Goal: Information Seeking & Learning: Learn about a topic

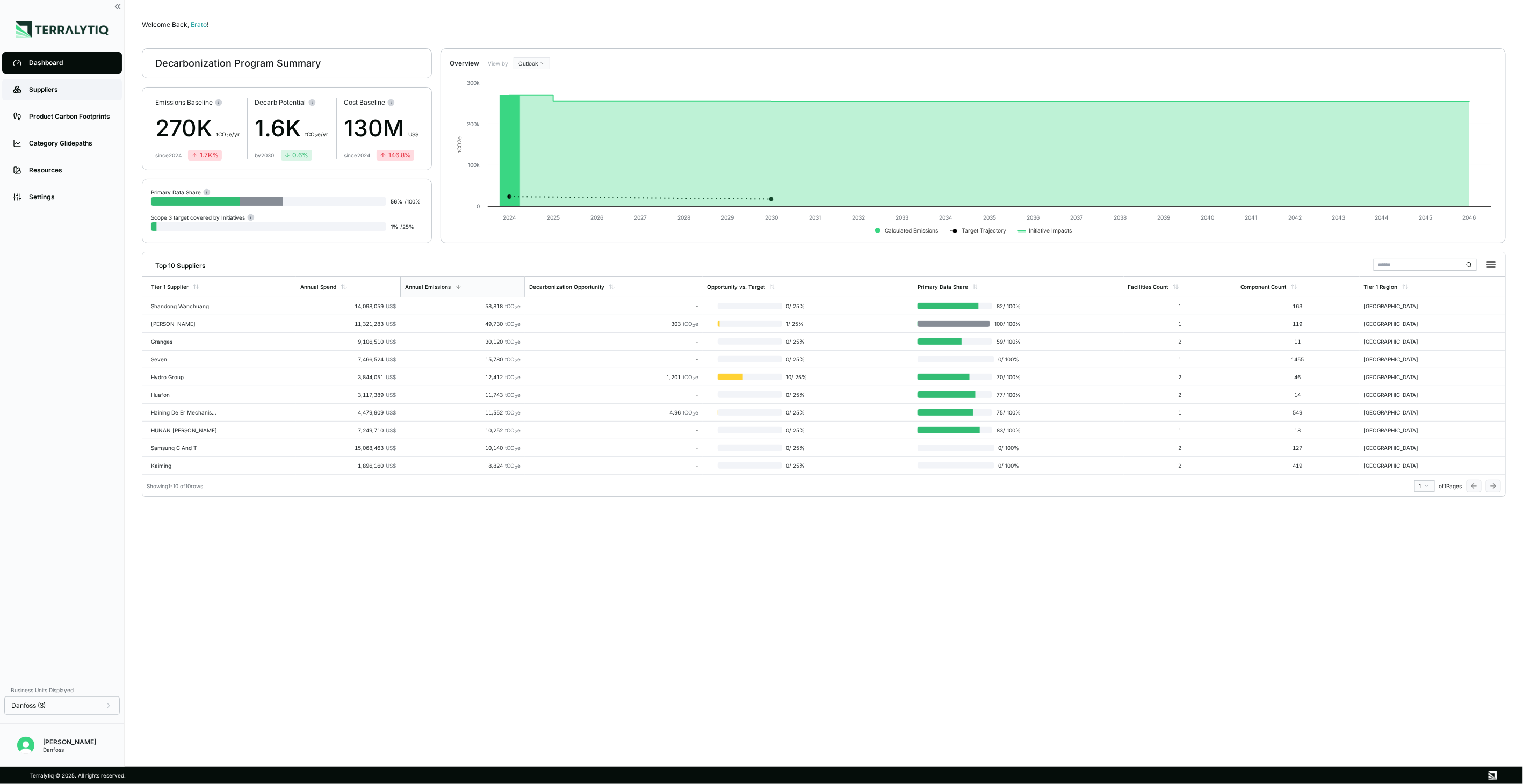
click at [92, 89] on div "Suppliers" at bounding box center [69, 90] width 82 height 8
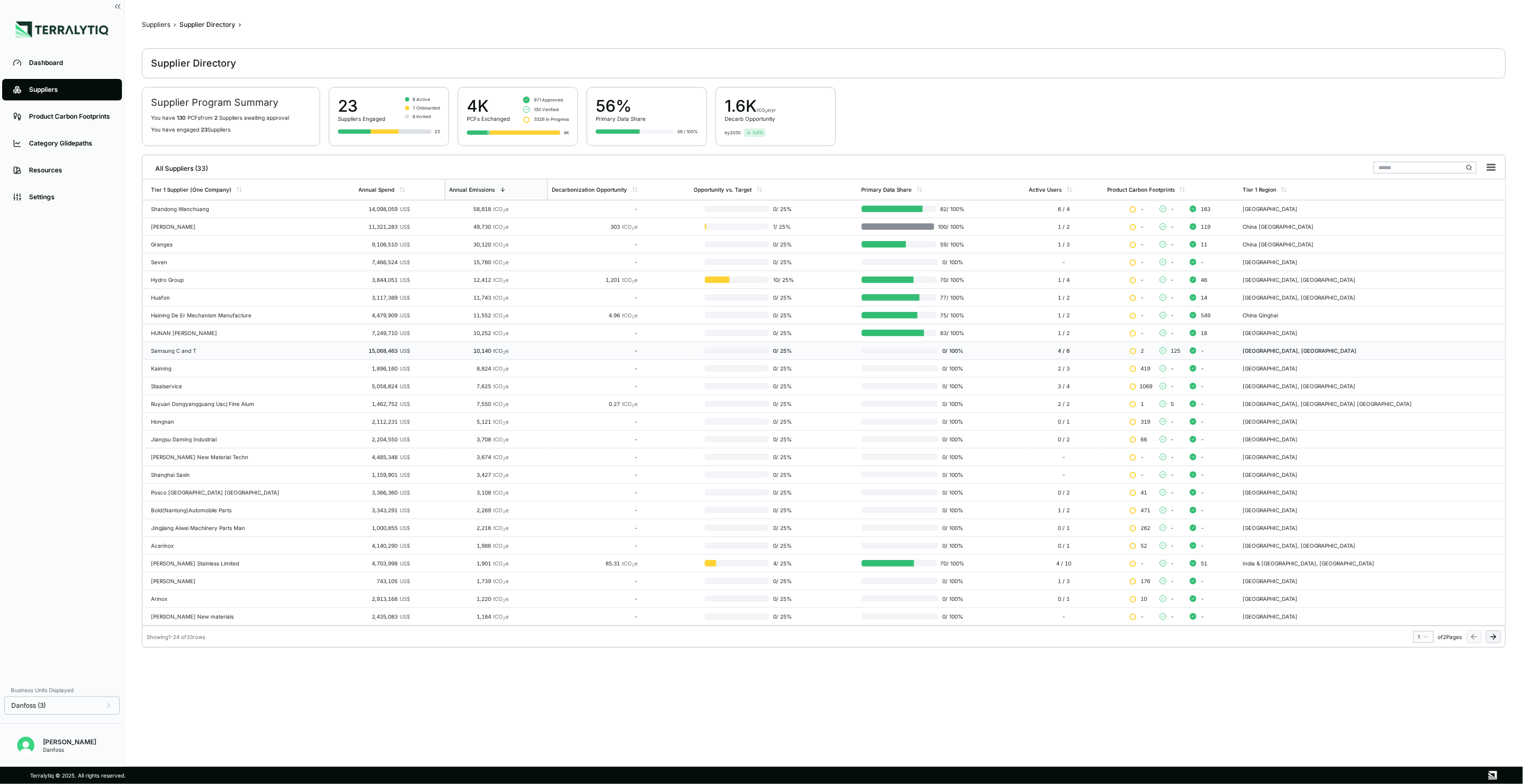
click at [191, 350] on div "Samsung C and T" at bounding box center [250, 351] width 199 height 7
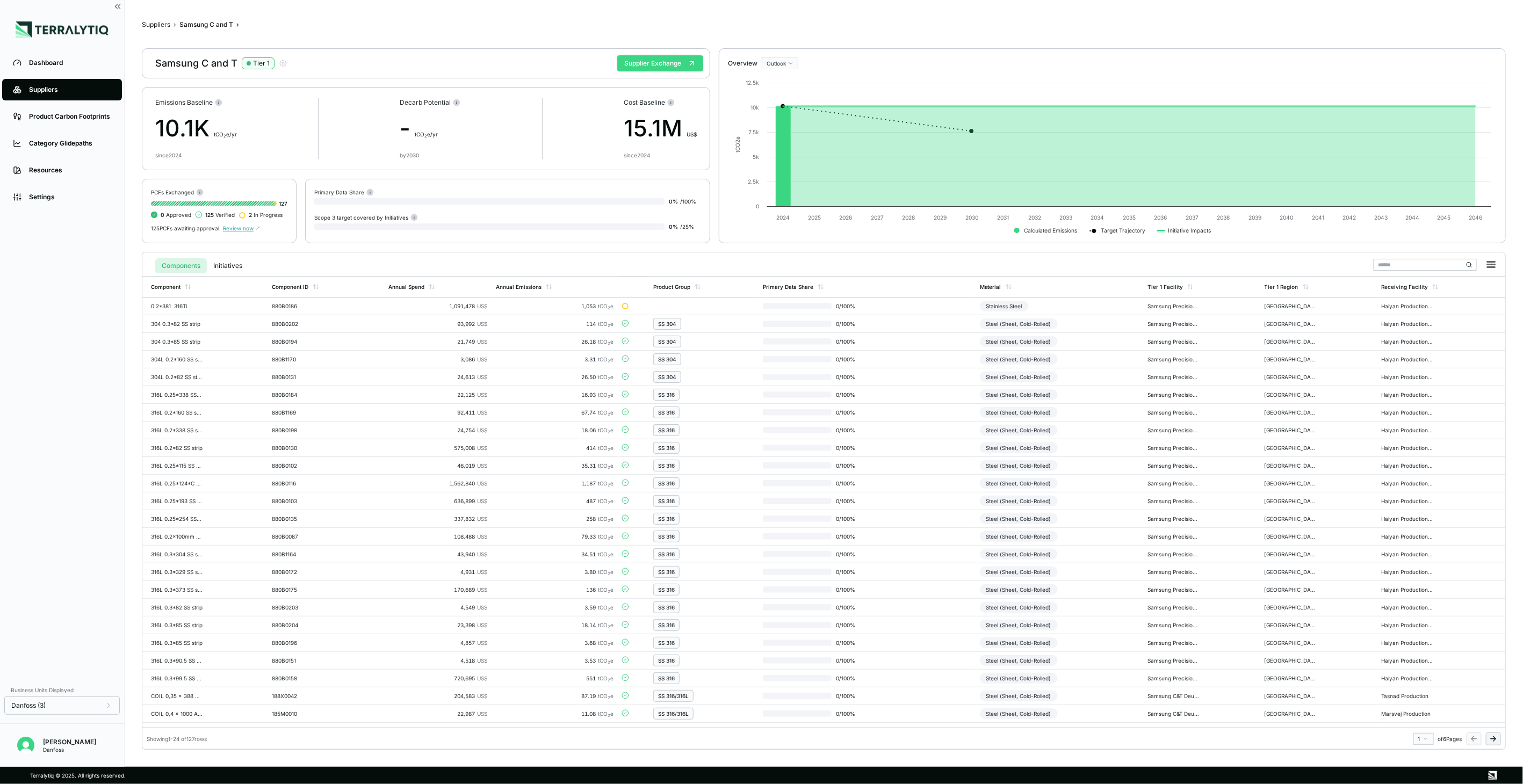
click at [636, 59] on button "Supplier Exchange" at bounding box center [660, 63] width 86 height 16
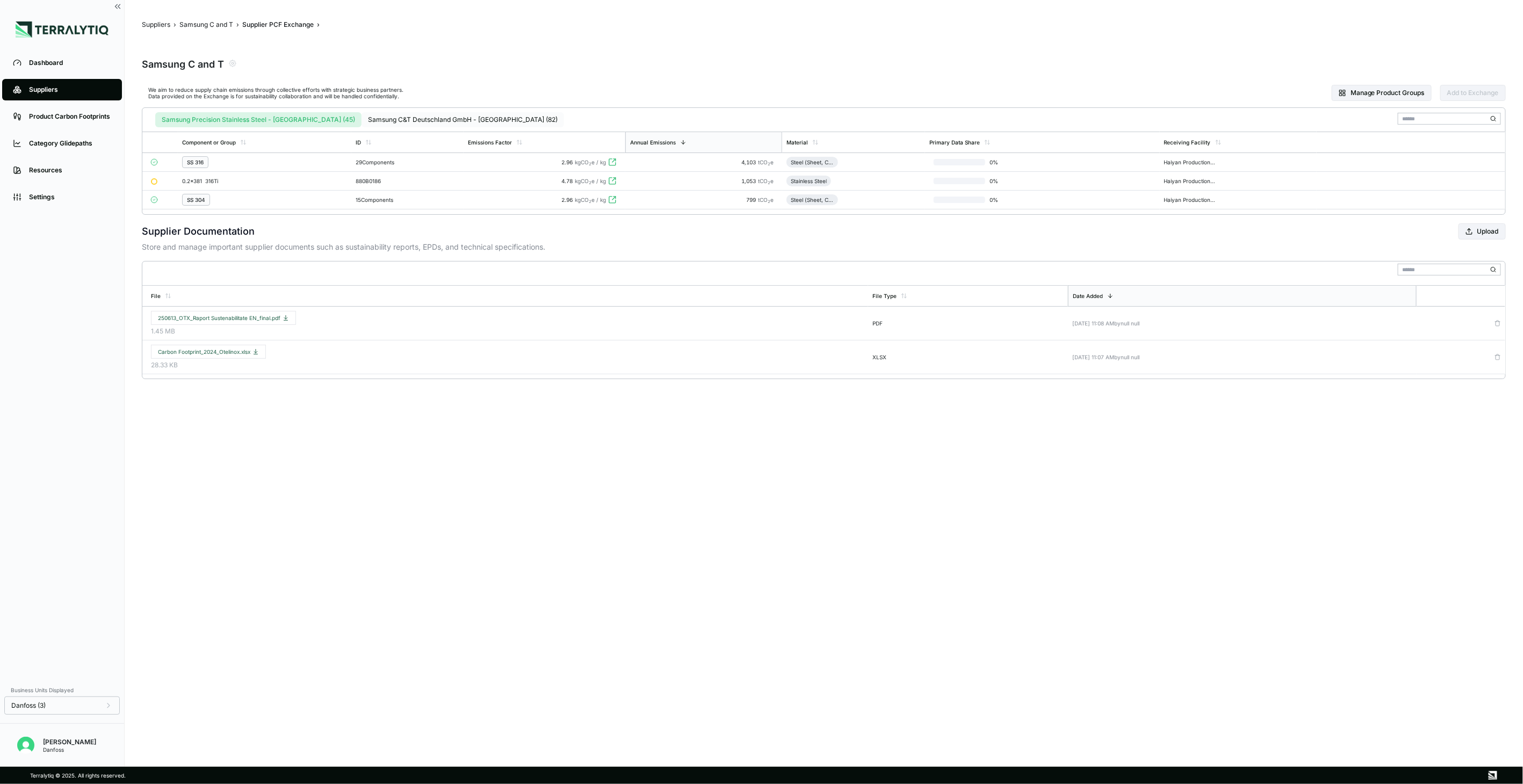
click at [395, 120] on button "Samsung C&T Deutschland GmbH - Romania (82)" at bounding box center [462, 120] width 202 height 15
click at [281, 159] on div "SS 316/316L" at bounding box center [276, 163] width 191 height 12
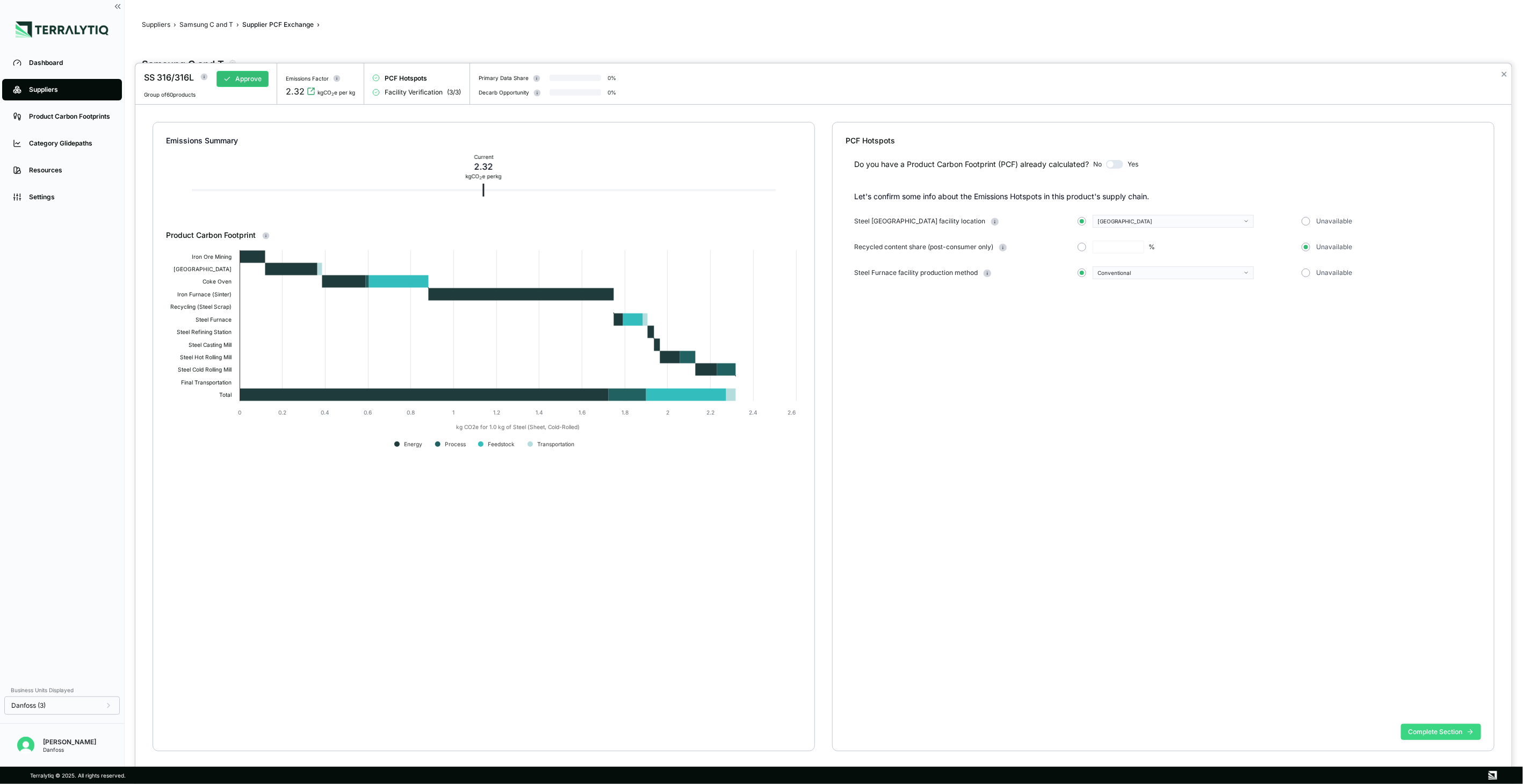
click at [1413, 736] on button "Complete Section" at bounding box center [1441, 732] width 80 height 16
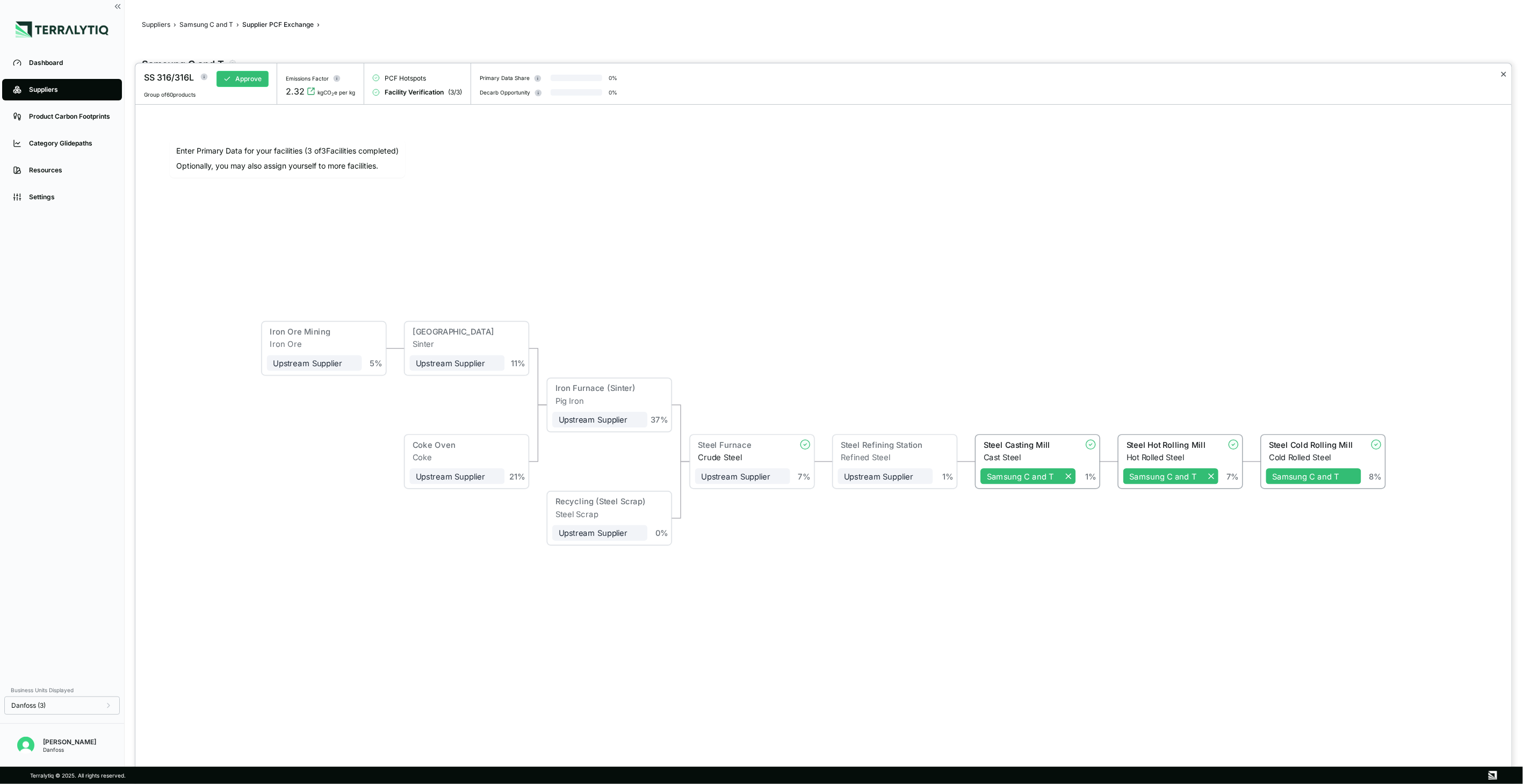
click at [1505, 76] on button "✕" at bounding box center [1504, 74] width 7 height 13
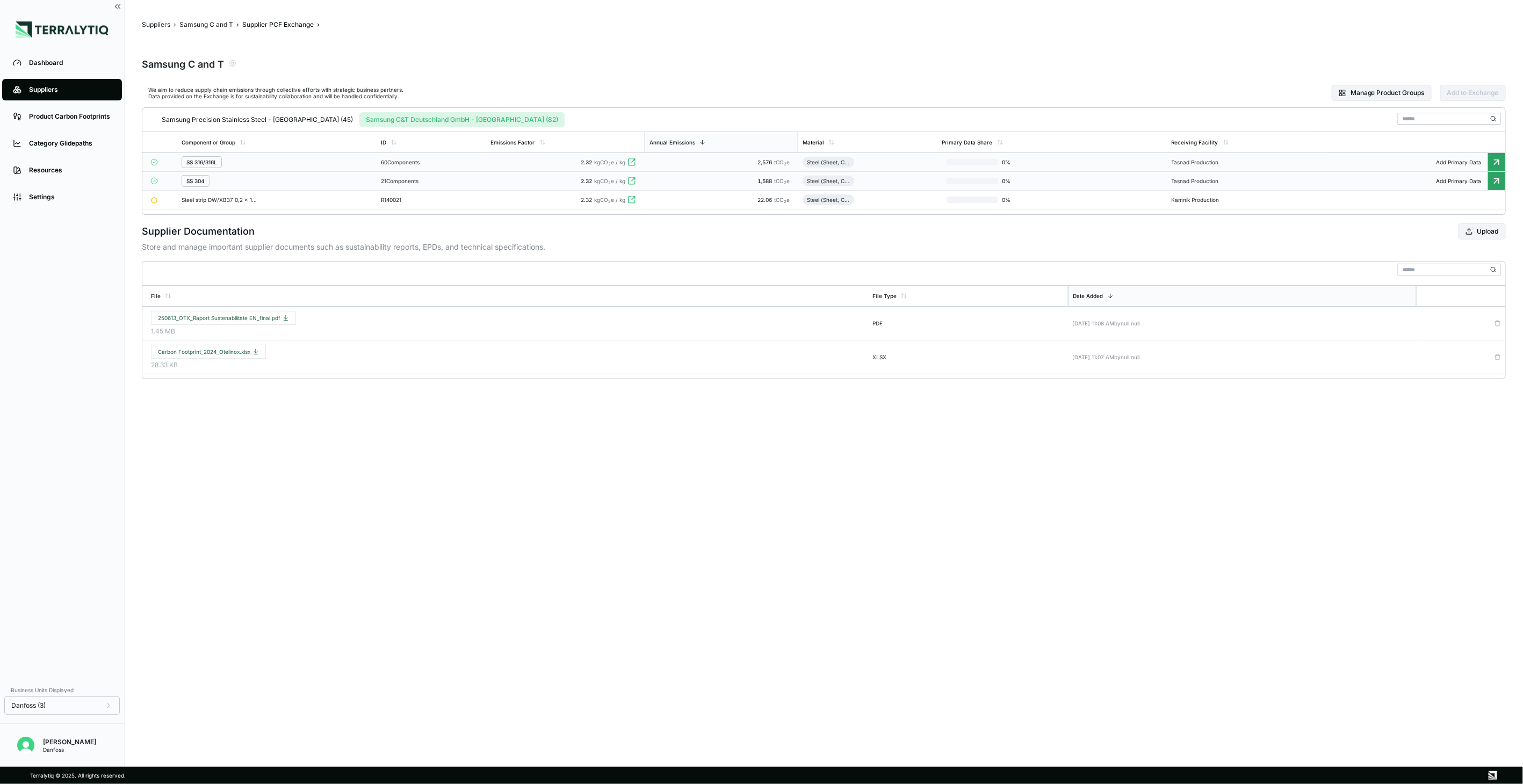
click at [302, 185] on div "SS 304" at bounding box center [276, 181] width 191 height 12
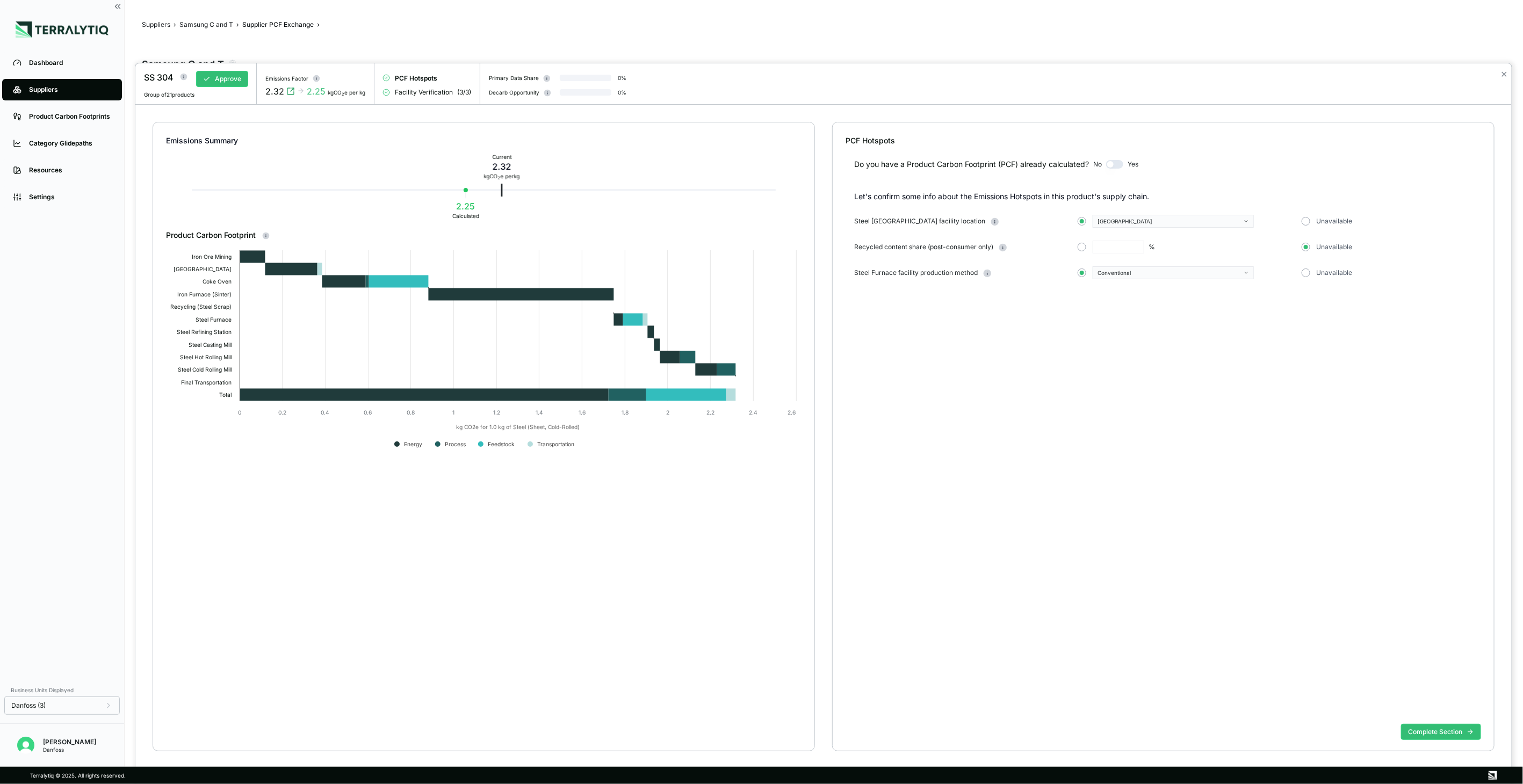
click at [1500, 73] on div "✕" at bounding box center [1504, 84] width 15 height 41
click at [1502, 73] on button "✕" at bounding box center [1504, 74] width 7 height 13
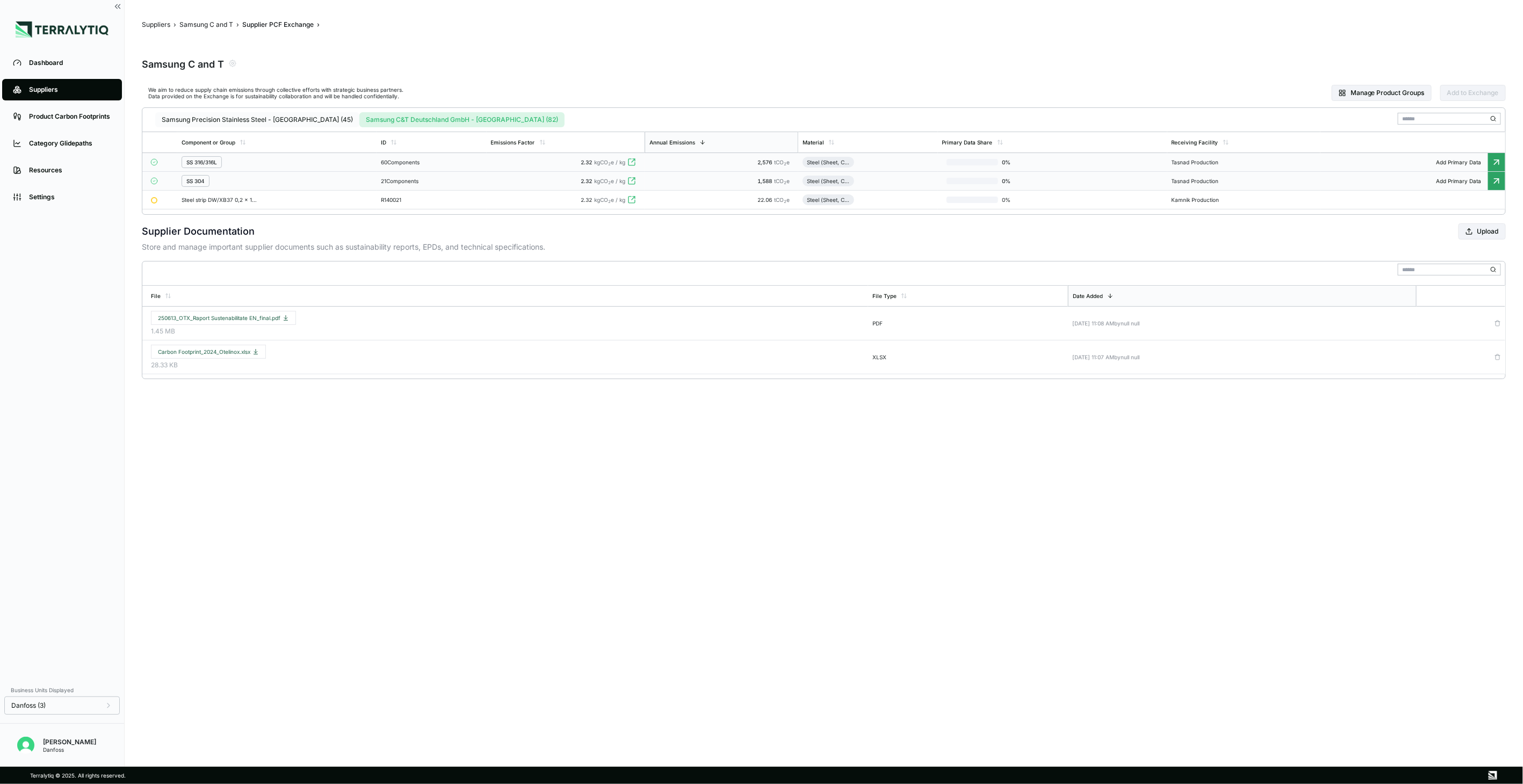
click at [247, 119] on button "Samsung Precision Stainless Steel - China (45)" at bounding box center [257, 120] width 204 height 15
click at [249, 159] on div "SS 316" at bounding box center [264, 163] width 165 height 12
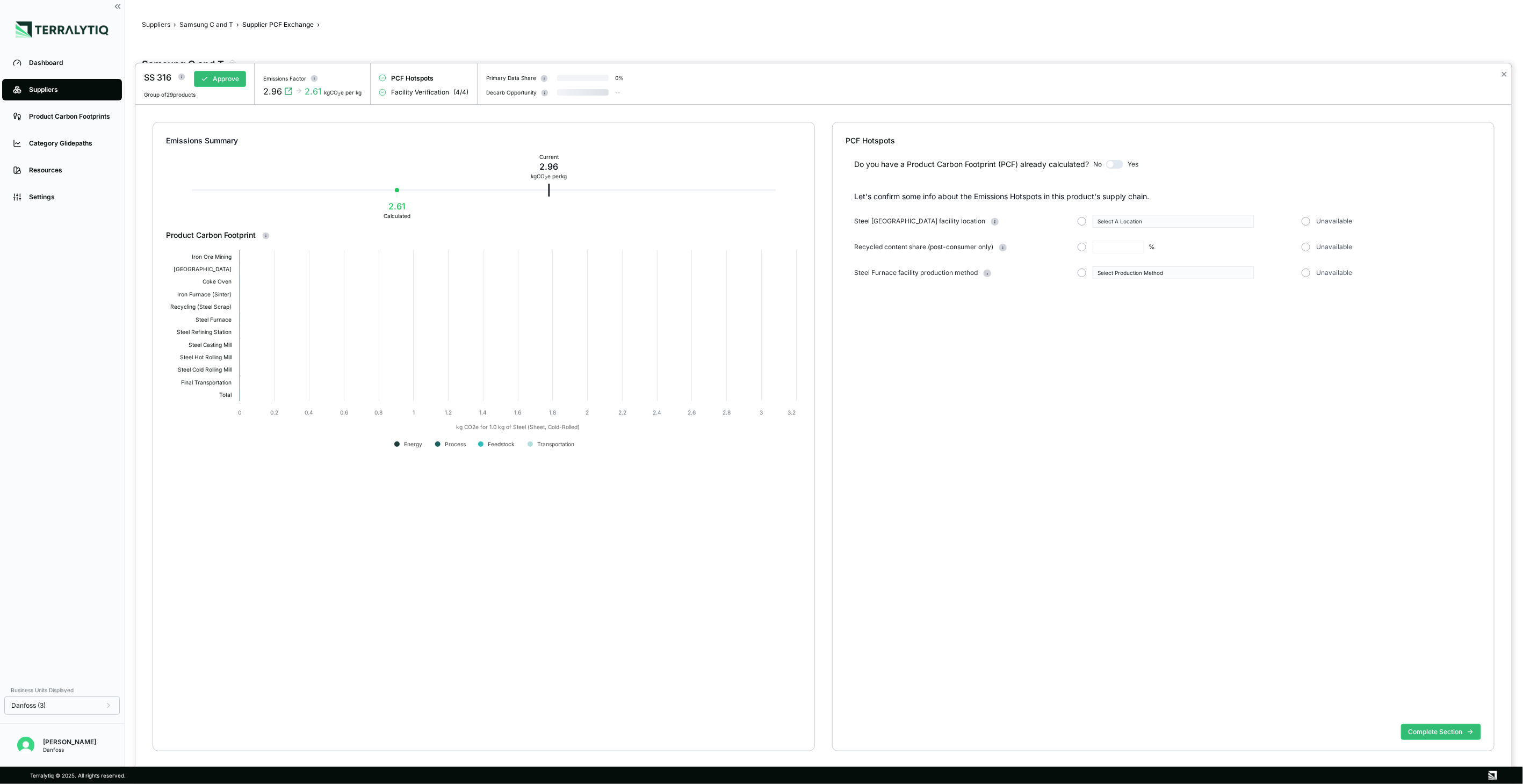
type input "**"
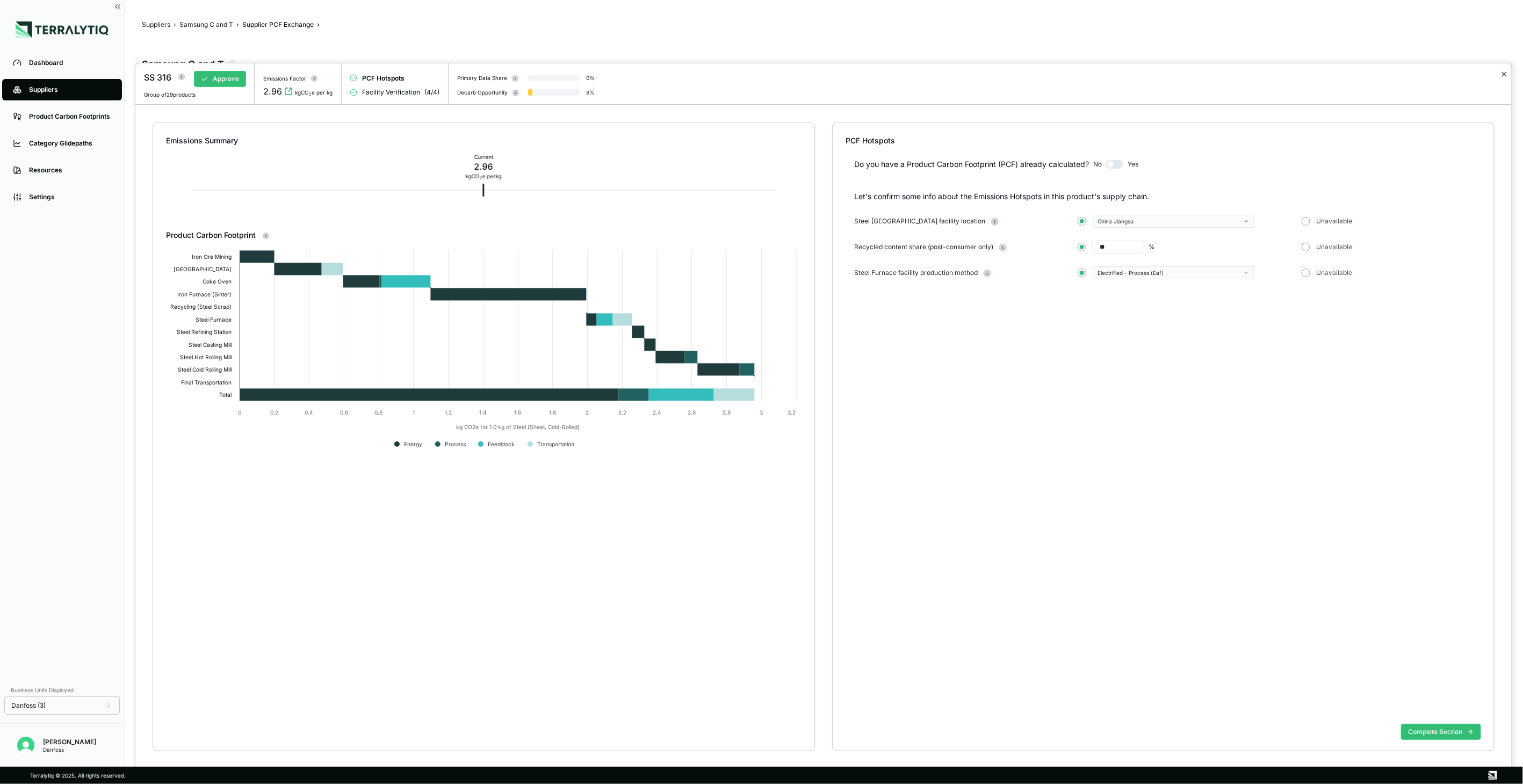
click at [1507, 74] on button "✕" at bounding box center [1504, 74] width 7 height 13
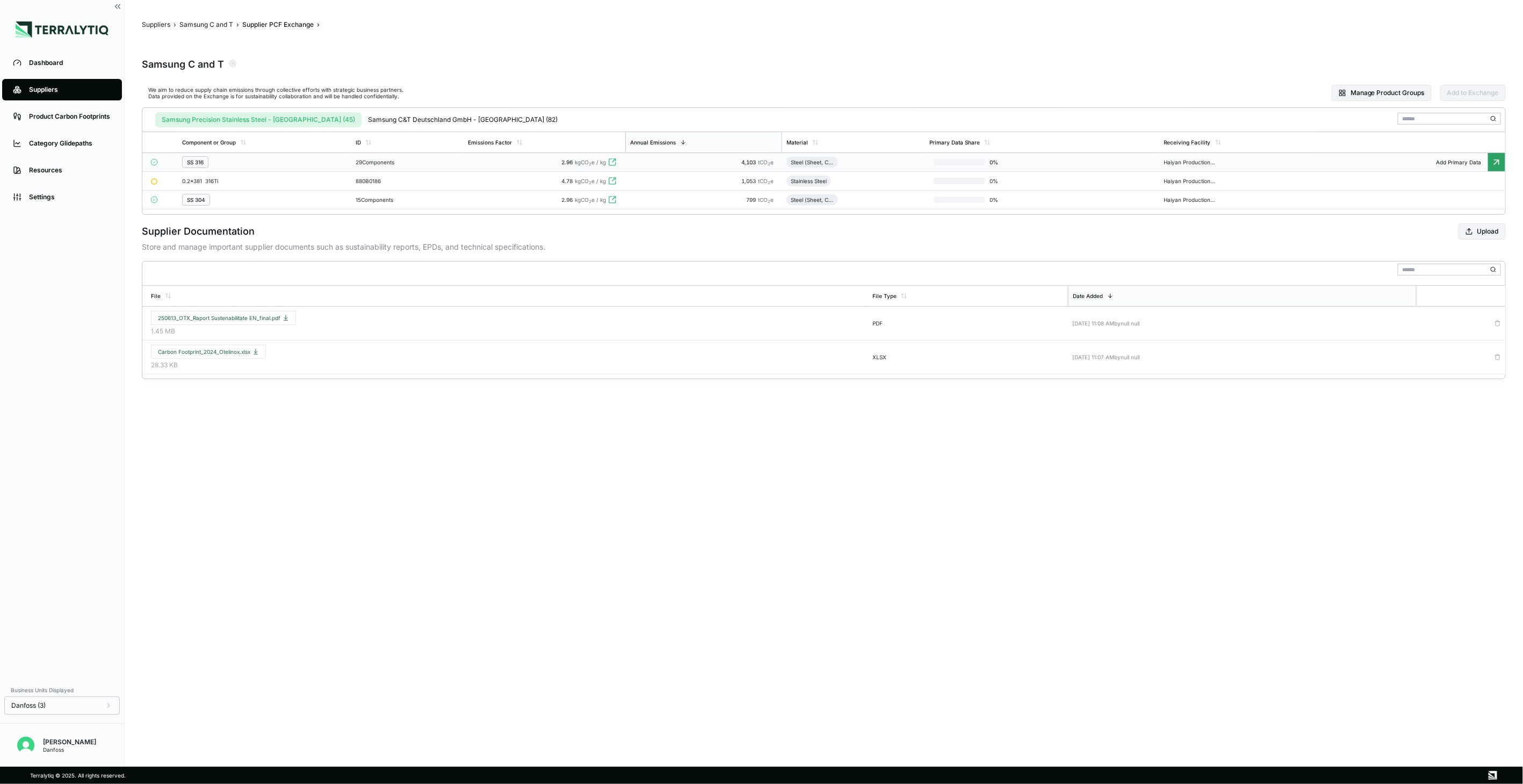
click at [251, 549] on main "Suppliers › Samsung C and T › Supplier PCF Exchange › Samsung C and T We aim to…" at bounding box center [823, 384] width 1398 height 767
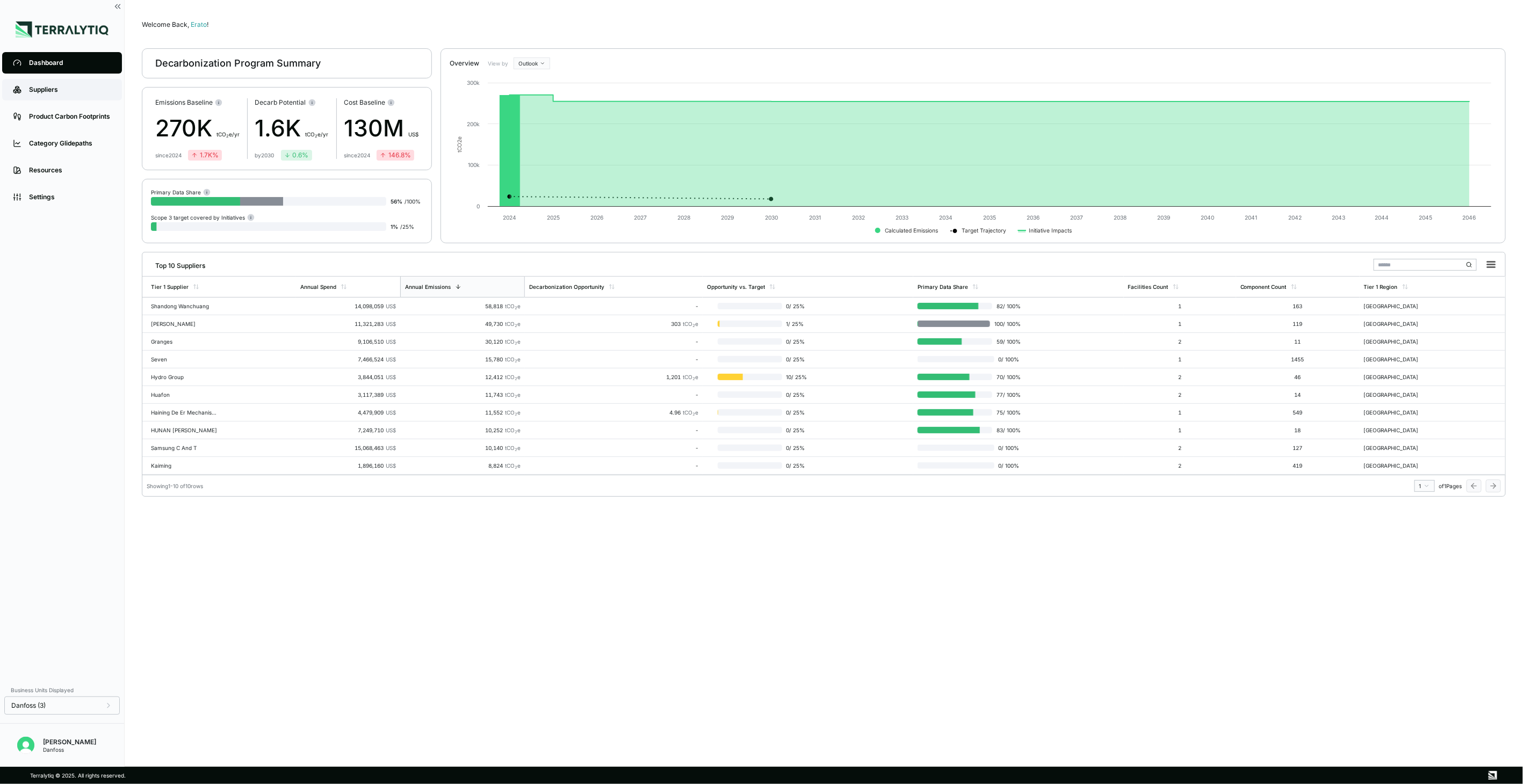
click at [67, 82] on link "Suppliers" at bounding box center [62, 89] width 119 height 21
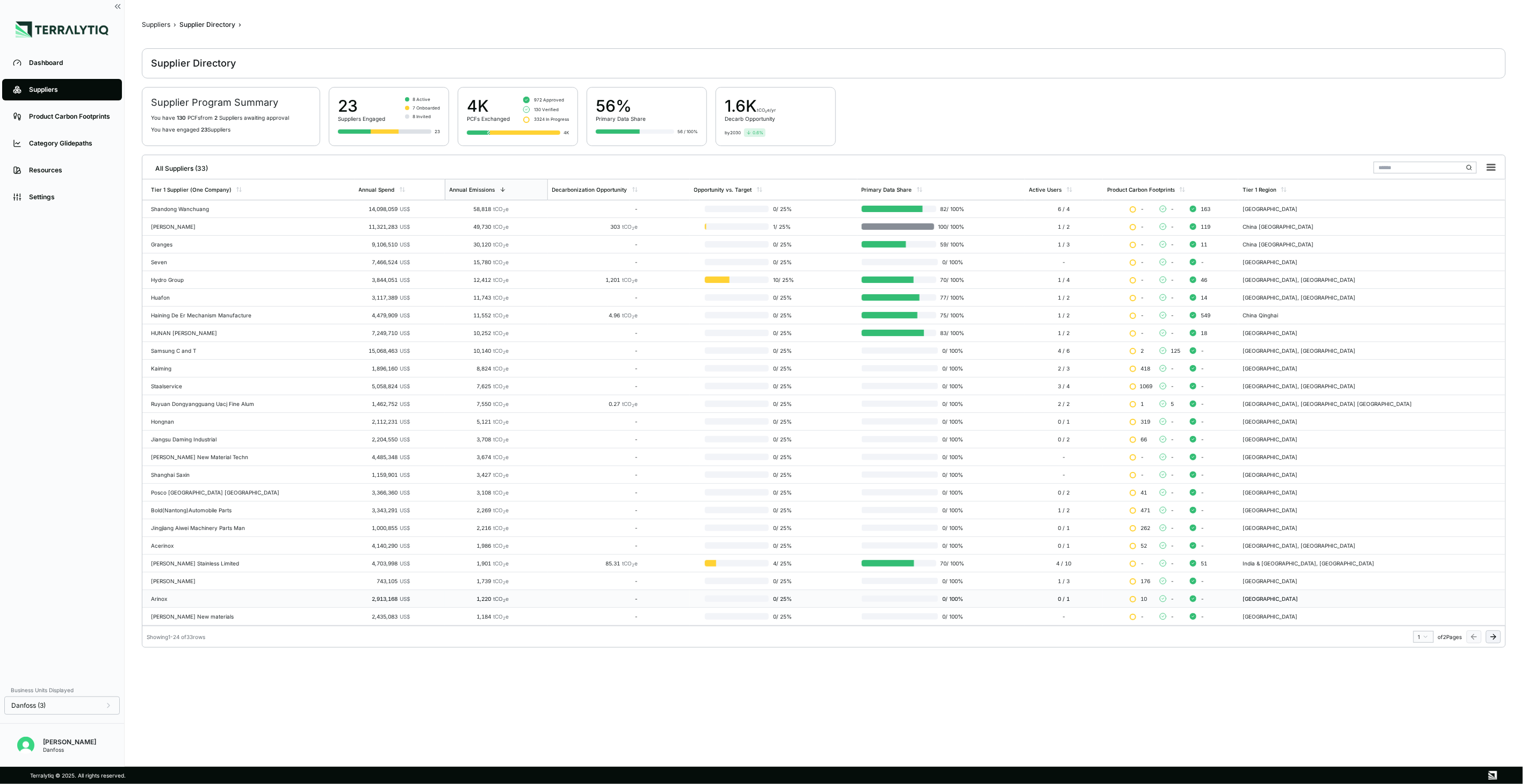
click at [180, 363] on div "Arinox" at bounding box center [250, 599] width 199 height 7
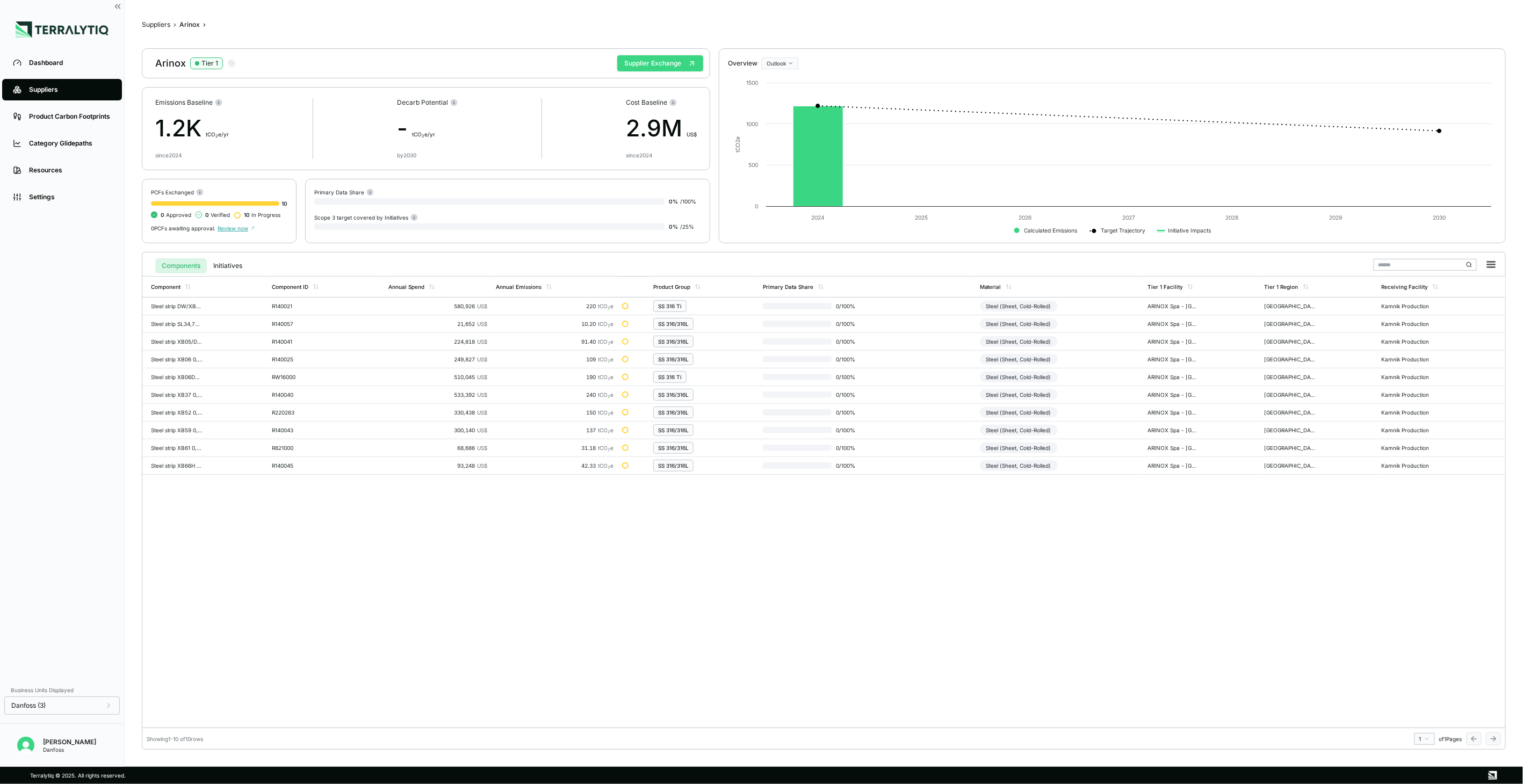
click at [672, 64] on button "Supplier Exchange" at bounding box center [660, 63] width 86 height 16
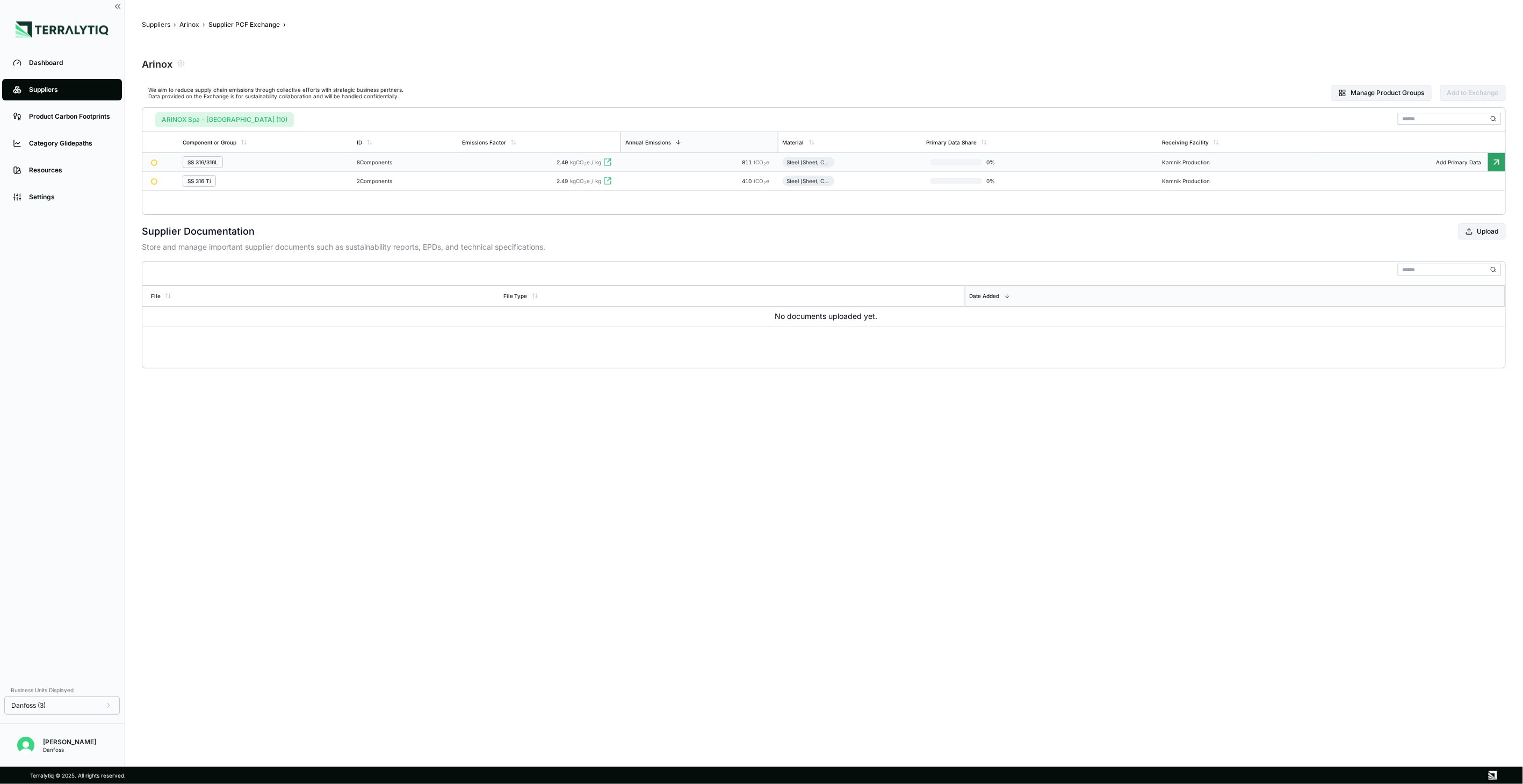
click at [424, 161] on div "8 Components" at bounding box center [405, 163] width 97 height 7
